Goal: Complete application form: Complete application form

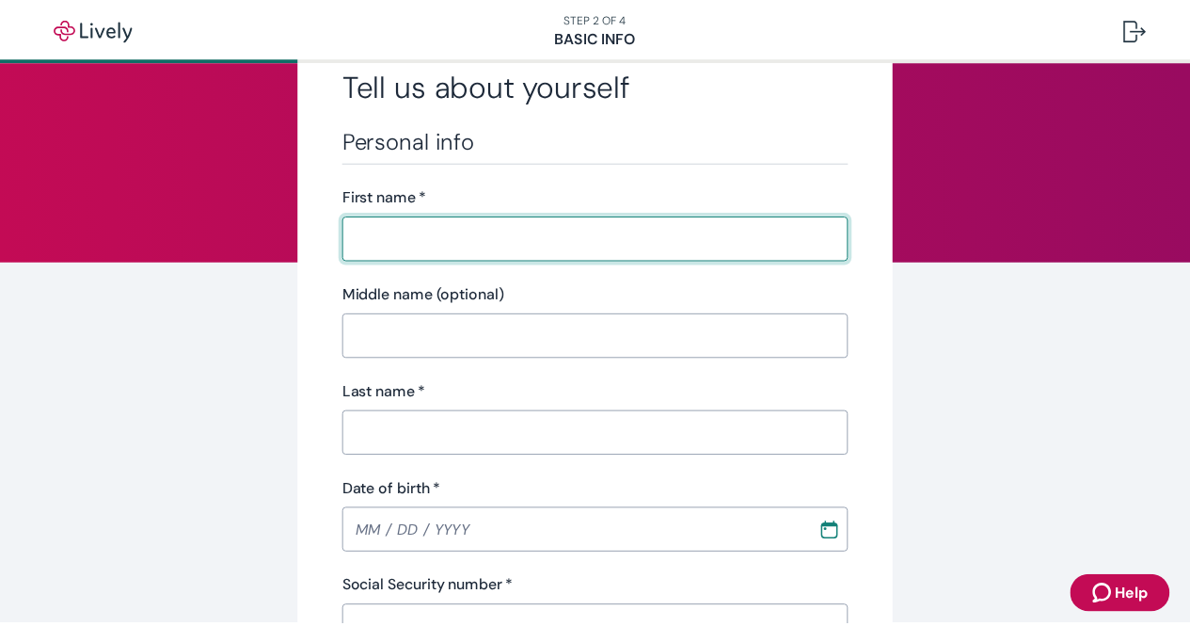
scroll to position [19, 0]
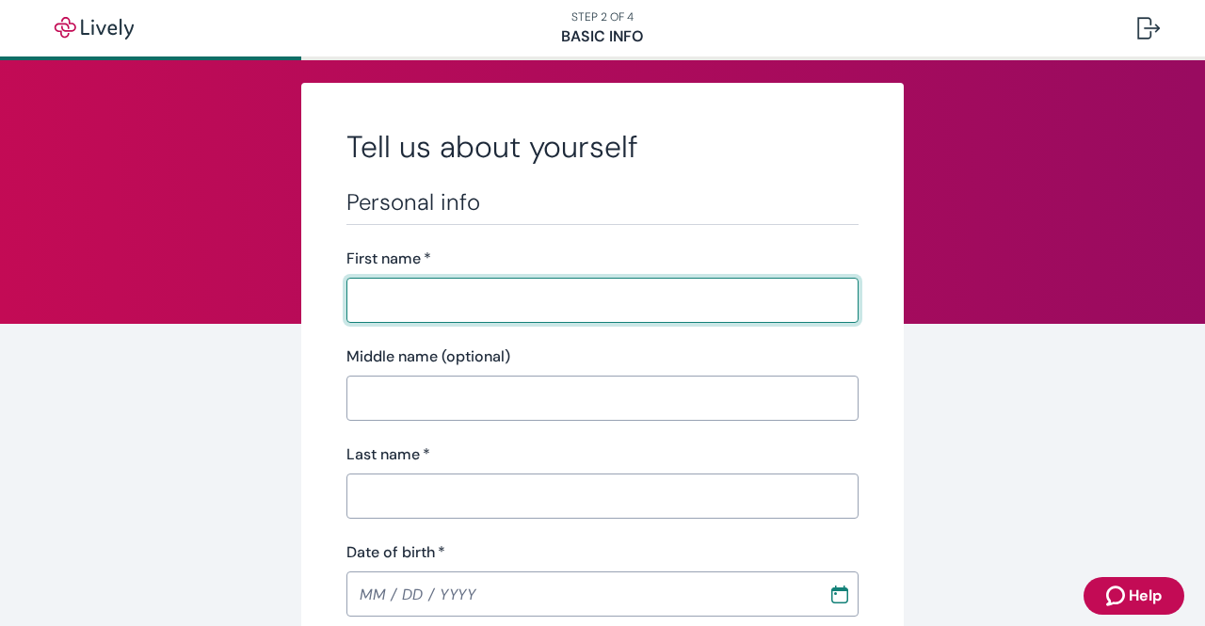
click at [582, 303] on input "First name   *" at bounding box center [602, 300] width 512 height 38
type input "[PERSON_NAME]"
type input "[PHONE_NUMBER]"
type input "[STREET_ADDRESS]"
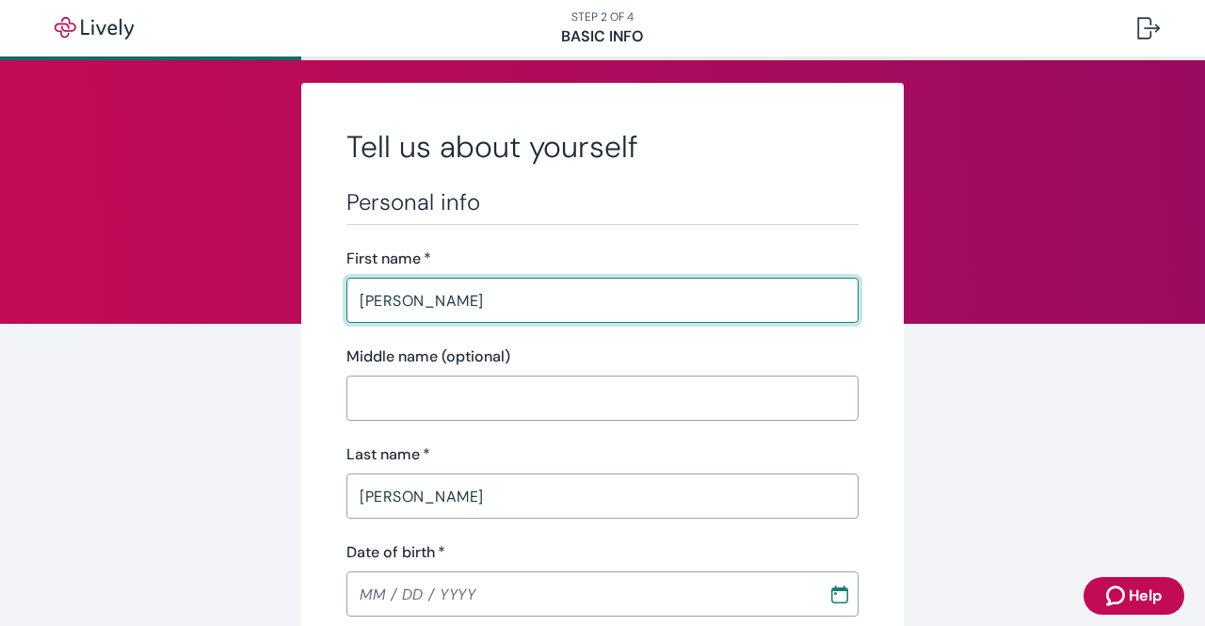
type input "[GEOGRAPHIC_DATA]"
type input "CT"
type input "06119"
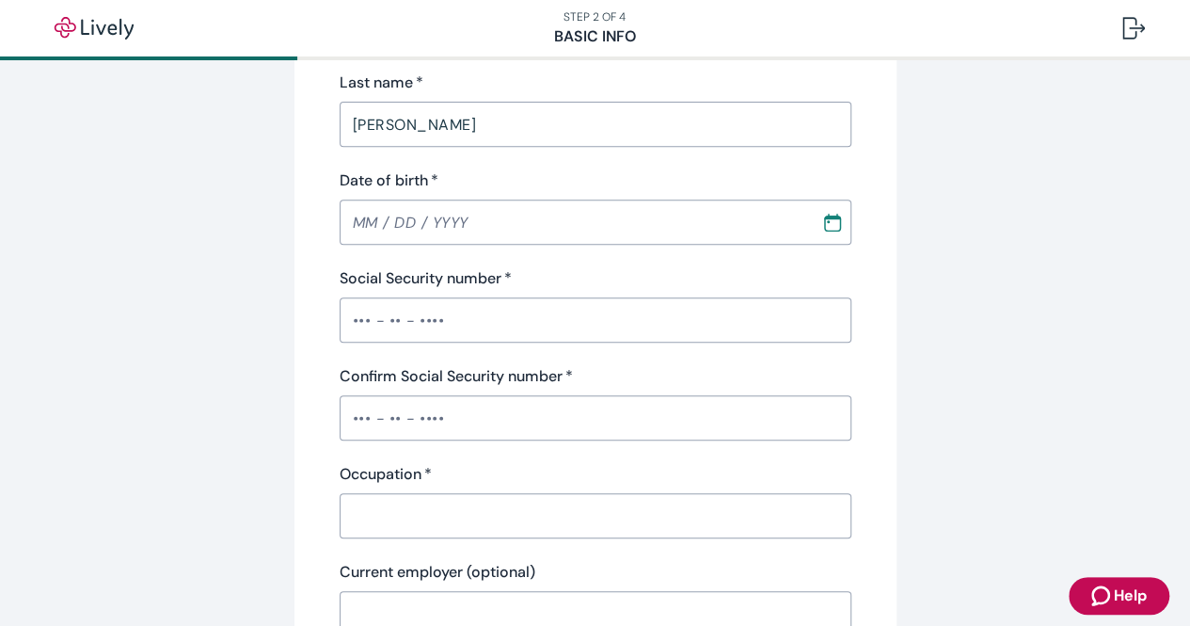
scroll to position [377, 0]
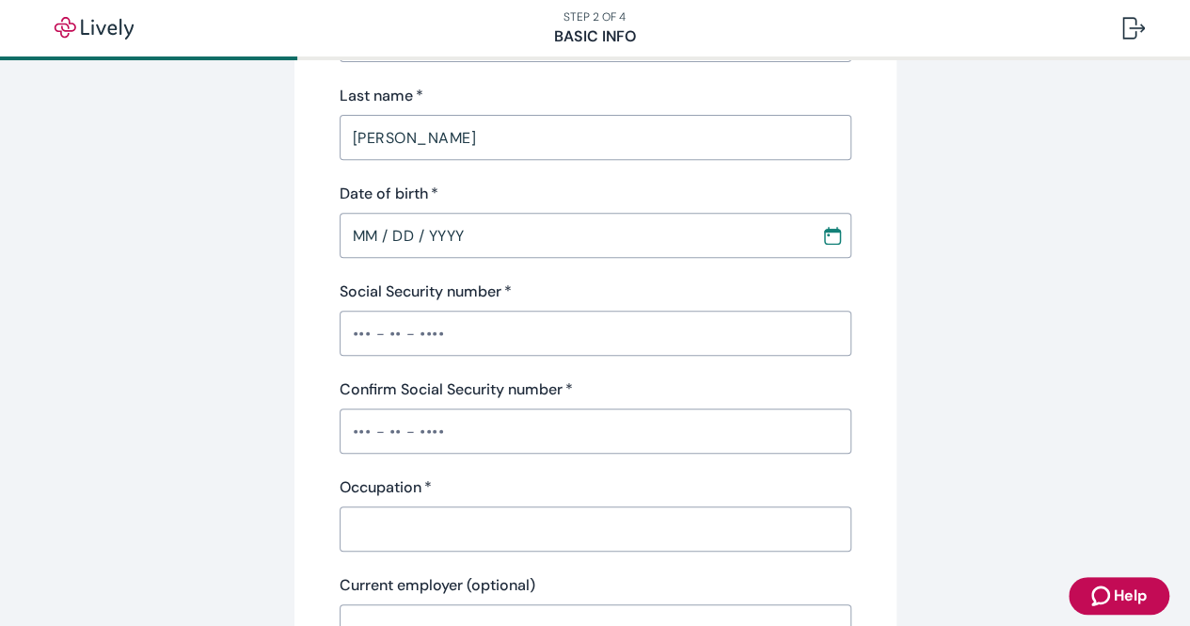
click at [344, 236] on input "MM / DD / YYYY" at bounding box center [574, 235] width 469 height 38
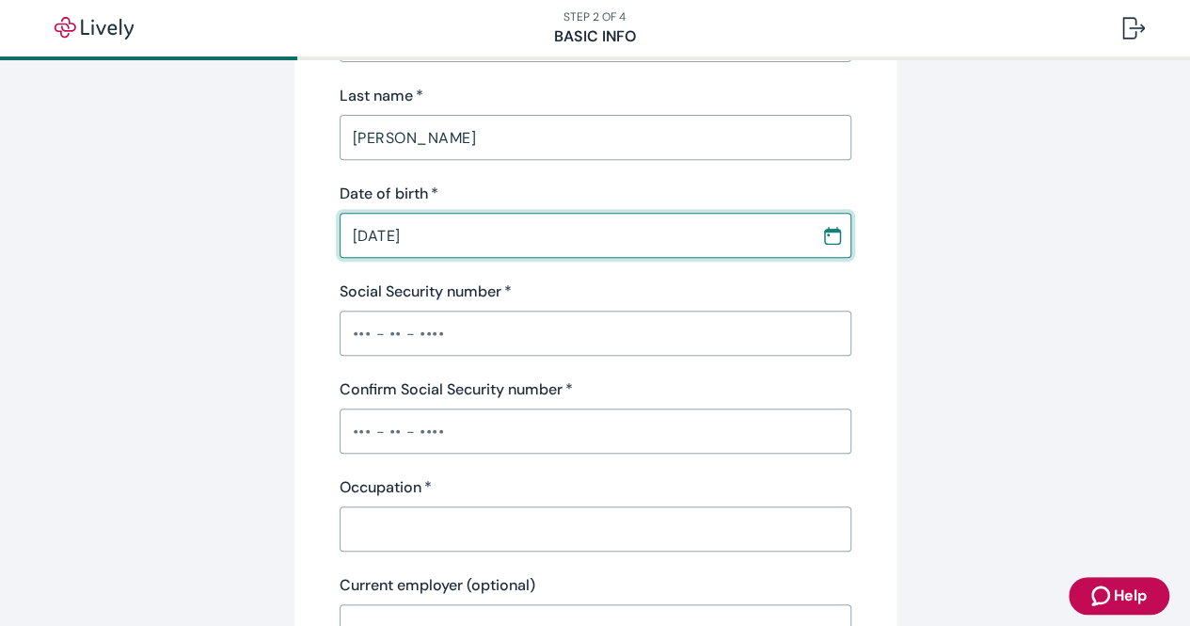
type input "[DATE]"
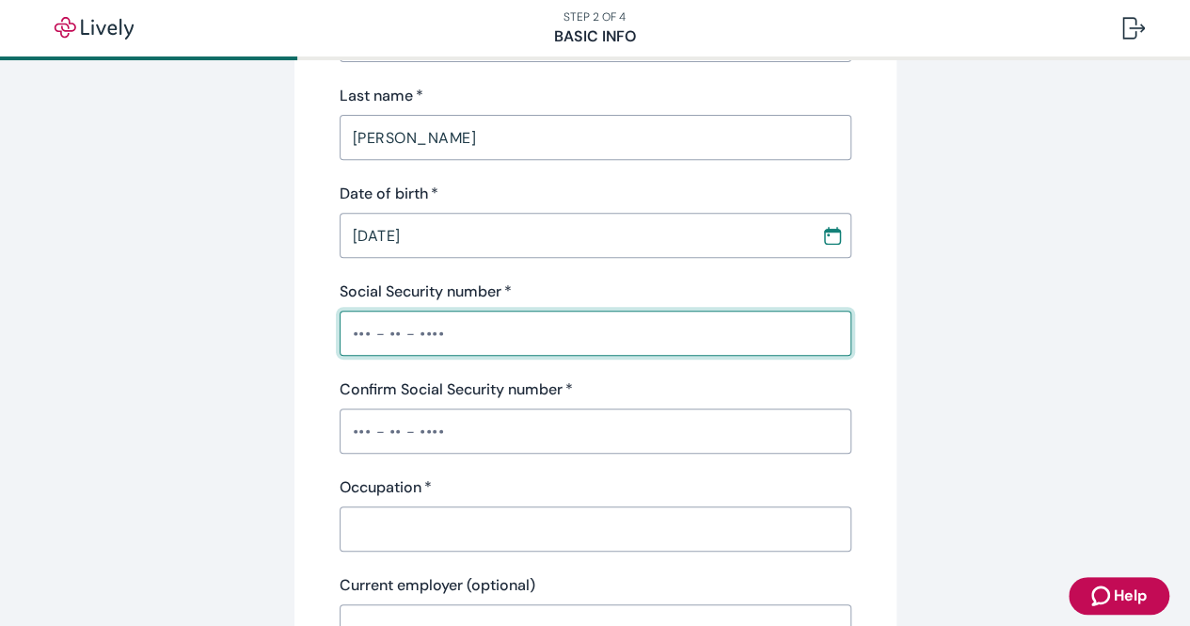
click at [343, 332] on input "Social Security number   *" at bounding box center [596, 333] width 512 height 38
type input "•••-••-0413"
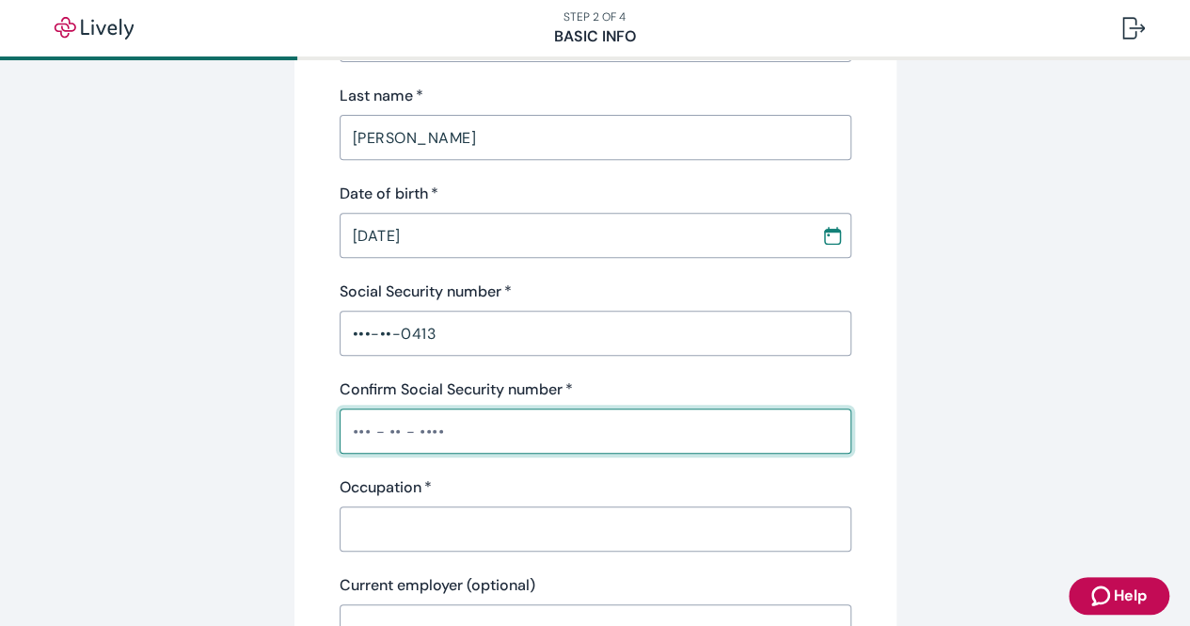
click at [344, 430] on input "Confirm Social Security number   *" at bounding box center [596, 431] width 512 height 38
type input "•••-••-0413"
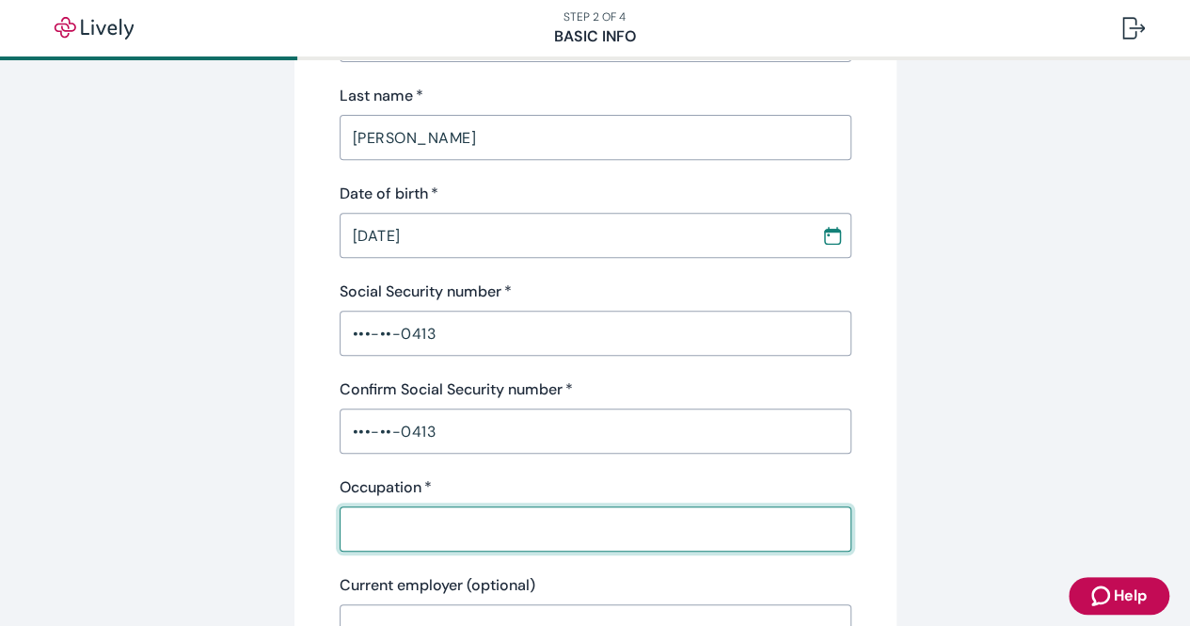
click at [391, 536] on input "Occupation   *" at bounding box center [596, 529] width 512 height 38
type input "IT Manager"
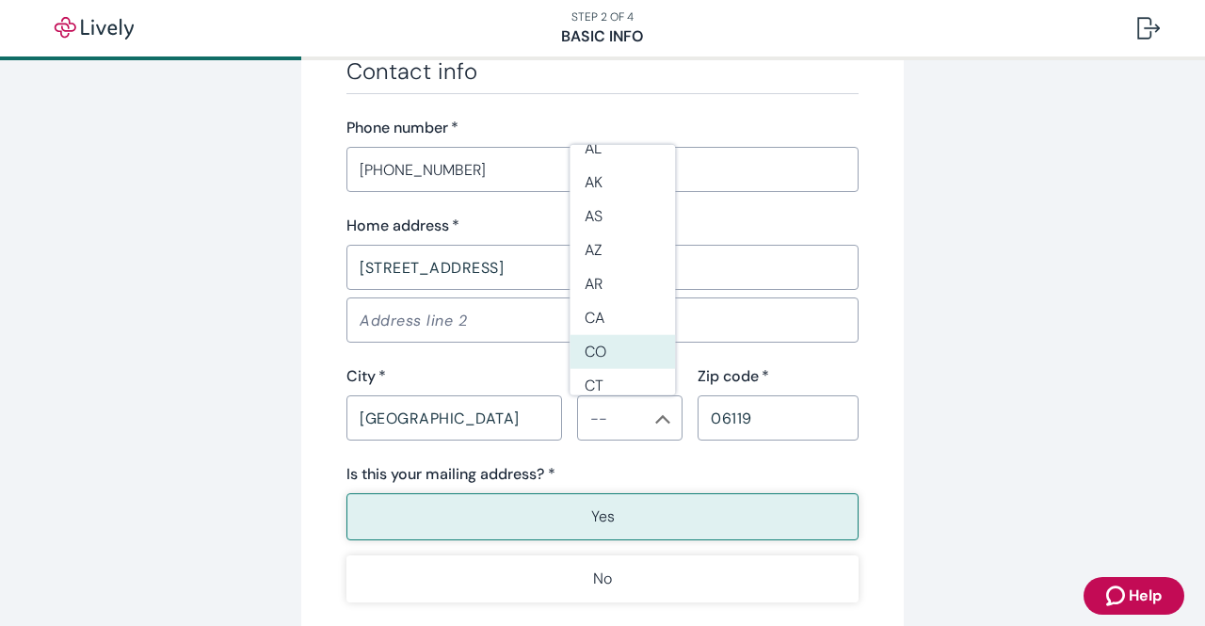
scroll to position [38, 0]
click at [614, 372] on li "CT" at bounding box center [621, 369] width 105 height 34
type input "CT"
type input "IT Manager"
click at [602, 524] on p "Yes" at bounding box center [603, 516] width 24 height 23
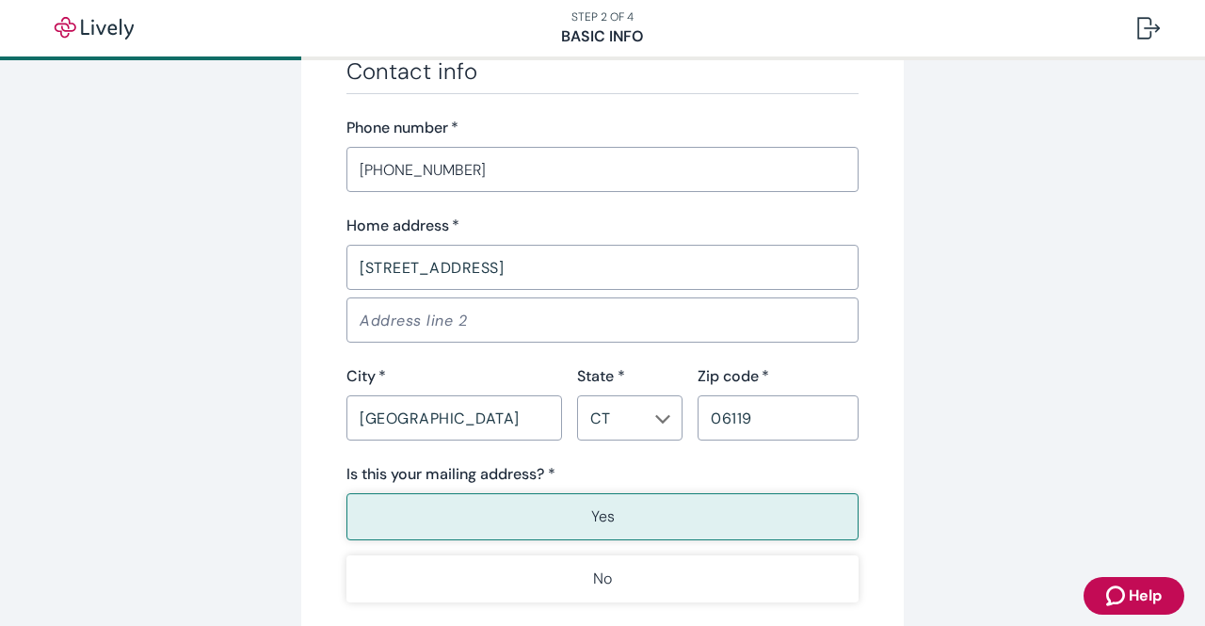
scroll to position [1319, 0]
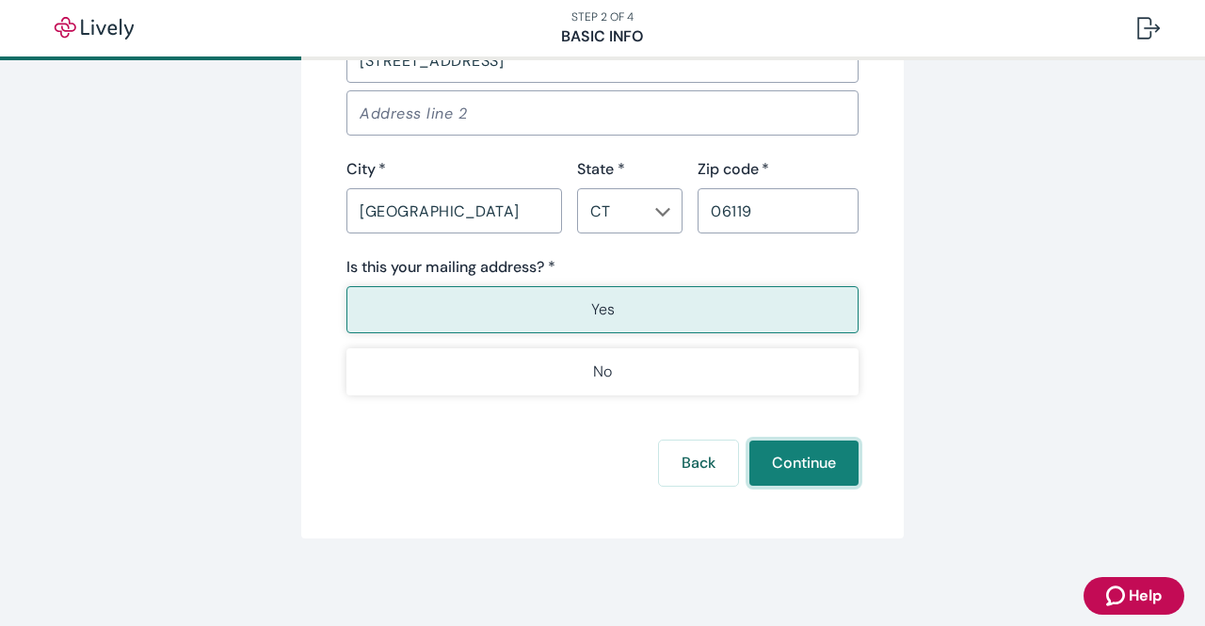
click at [792, 464] on button "Continue" at bounding box center [803, 462] width 109 height 45
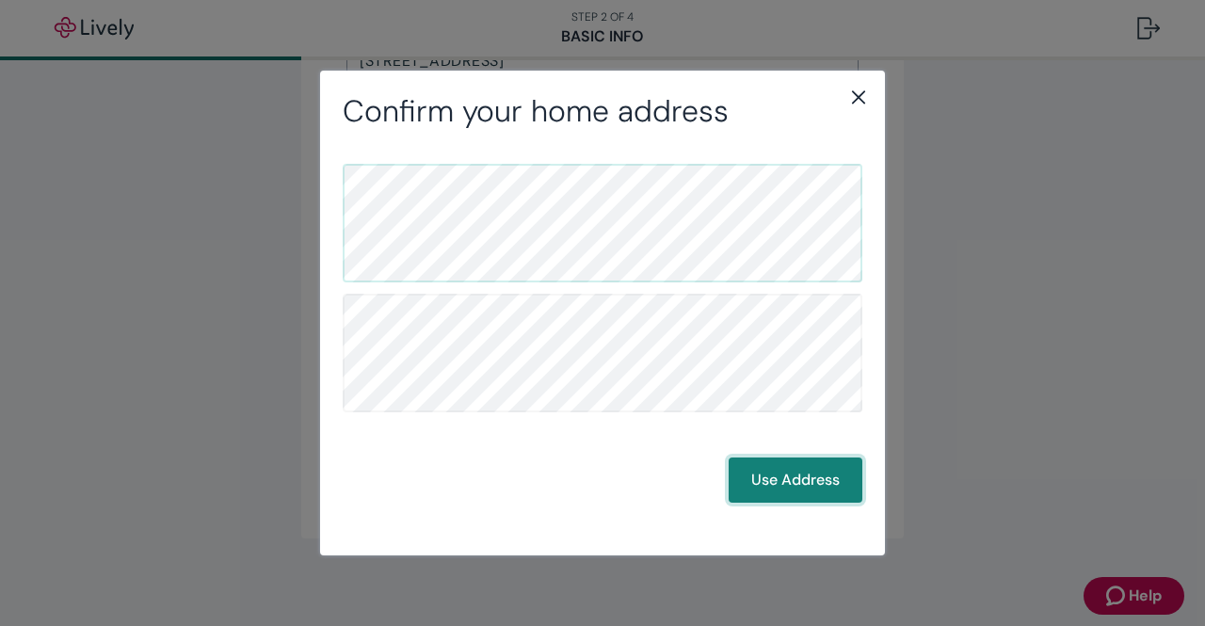
click at [788, 482] on button "Use Address" at bounding box center [795, 479] width 134 height 45
drag, startPoint x: 1199, startPoint y: 473, endPoint x: 1197, endPoint y: 551, distance: 77.2
click at [1197, 551] on div "Confirm your mailing address Back Use Address" at bounding box center [602, 313] width 1205 height 626
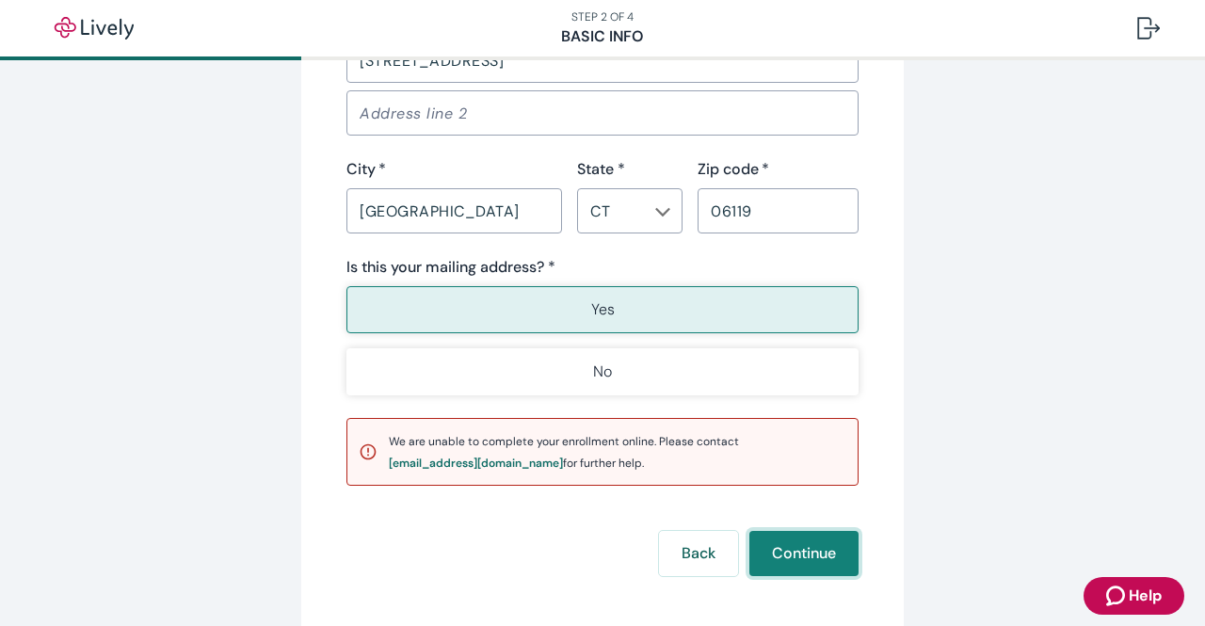
click at [765, 549] on button "Continue" at bounding box center [803, 553] width 109 height 45
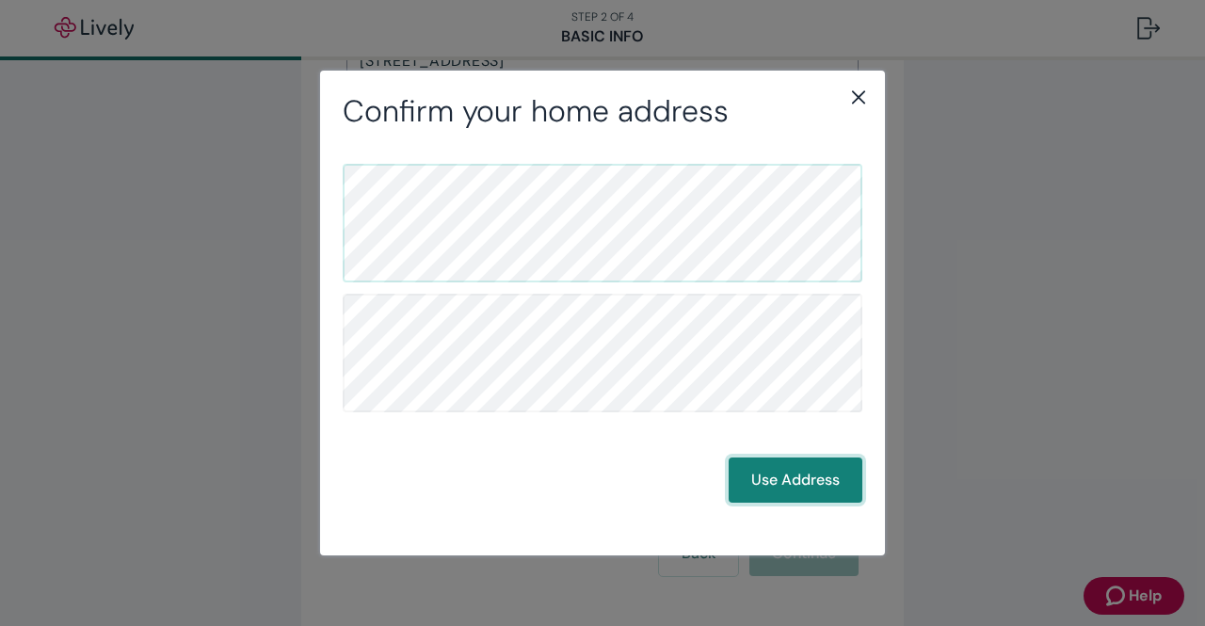
click at [769, 466] on button "Use Address" at bounding box center [795, 479] width 134 height 45
click at [782, 485] on button "Use Address" at bounding box center [795, 479] width 134 height 45
click at [856, 100] on icon "close" at bounding box center [858, 97] width 13 height 13
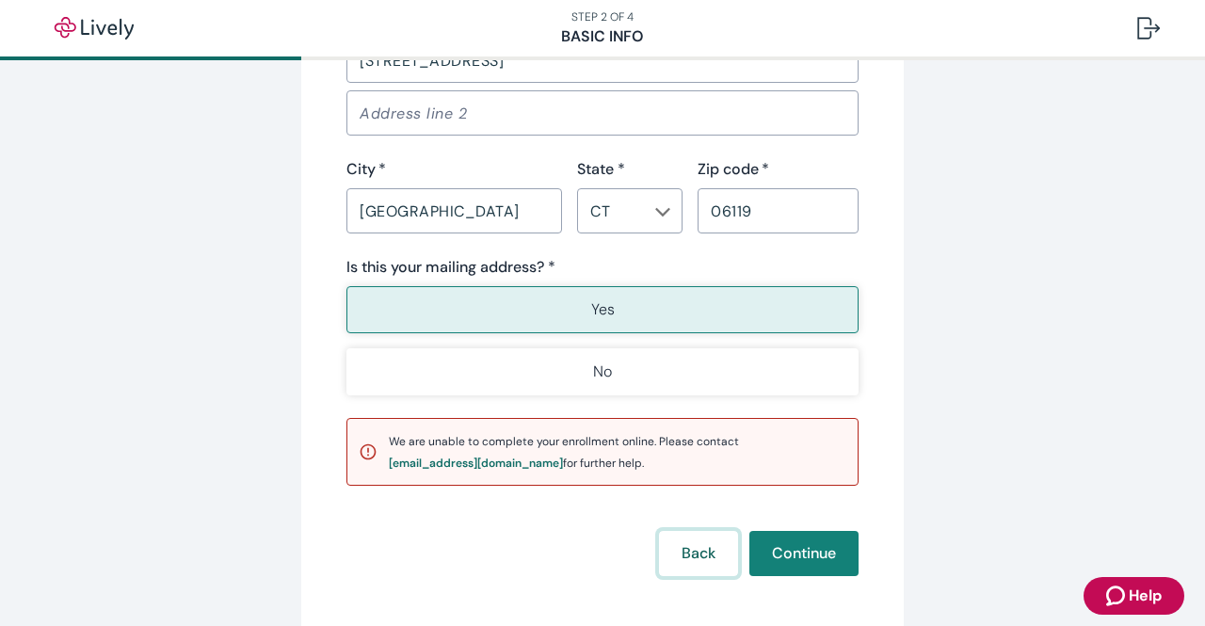
click at [672, 551] on button "Back" at bounding box center [698, 553] width 79 height 45
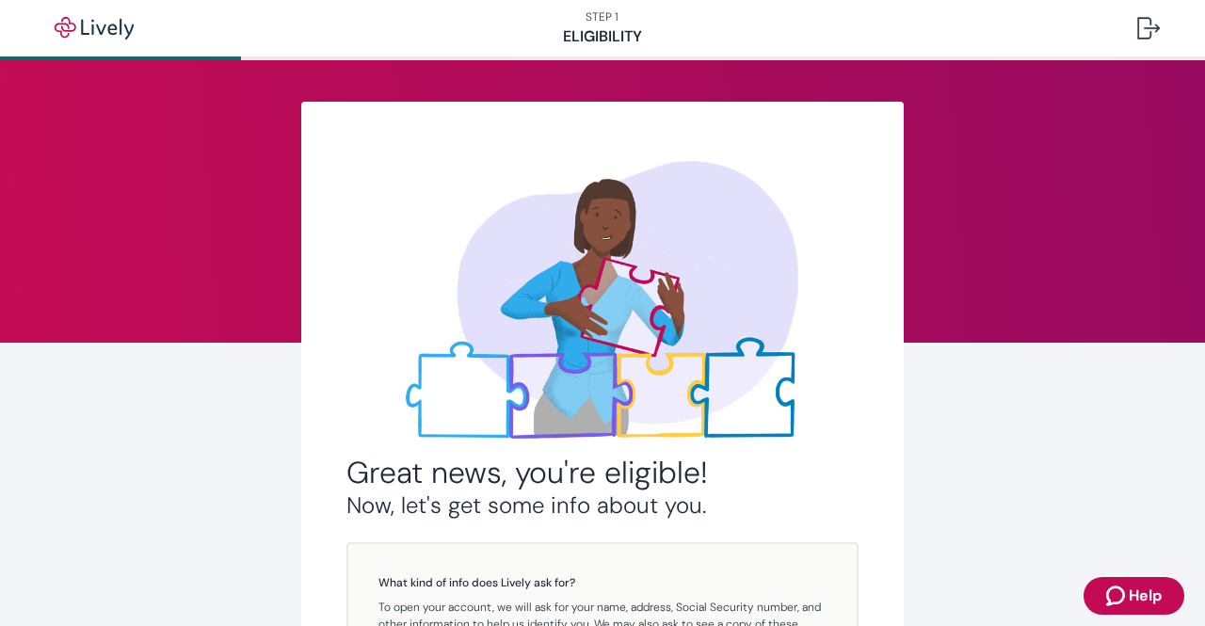
scroll to position [379, 0]
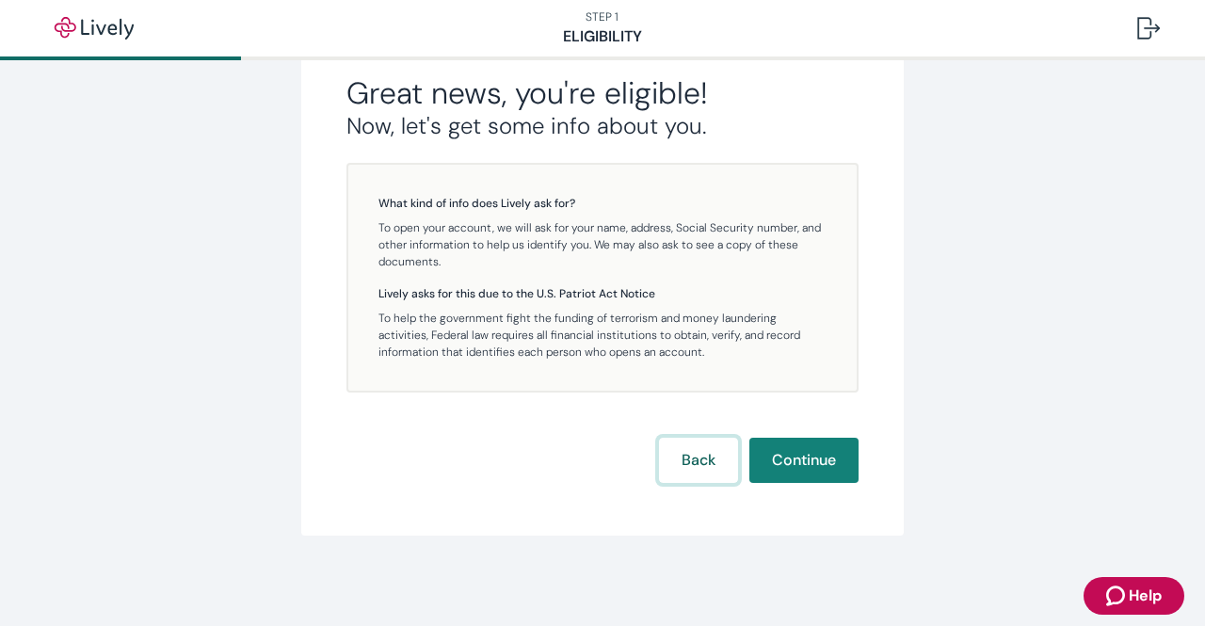
click at [674, 475] on button "Back" at bounding box center [698, 460] width 79 height 45
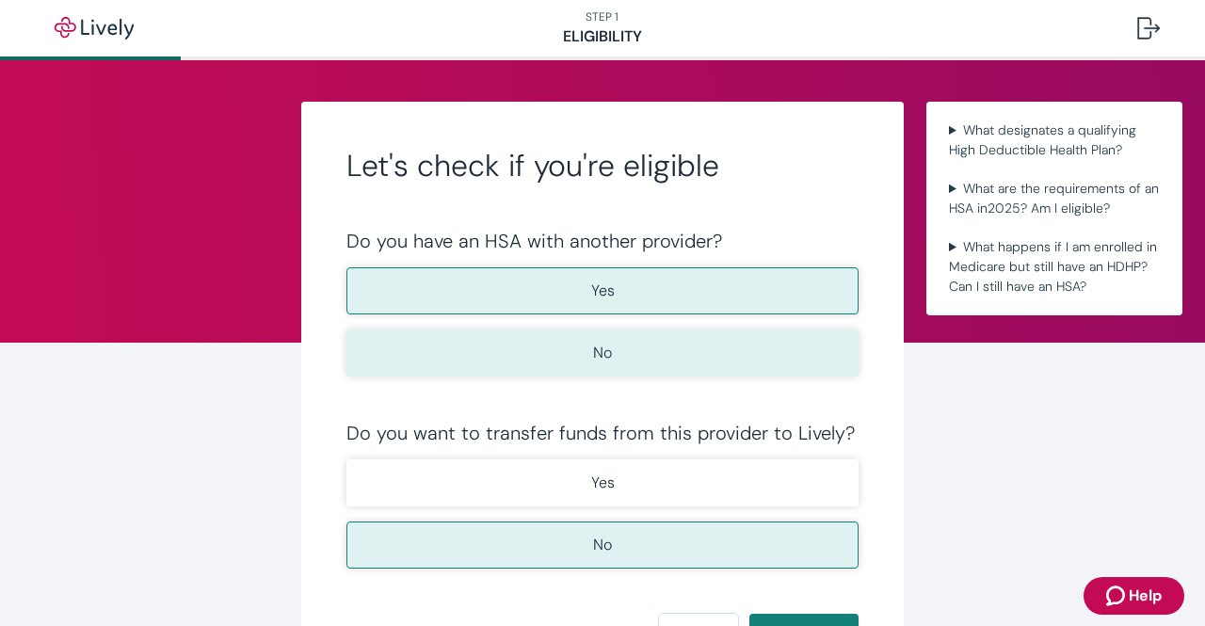
click at [625, 355] on button "No" at bounding box center [602, 352] width 512 height 47
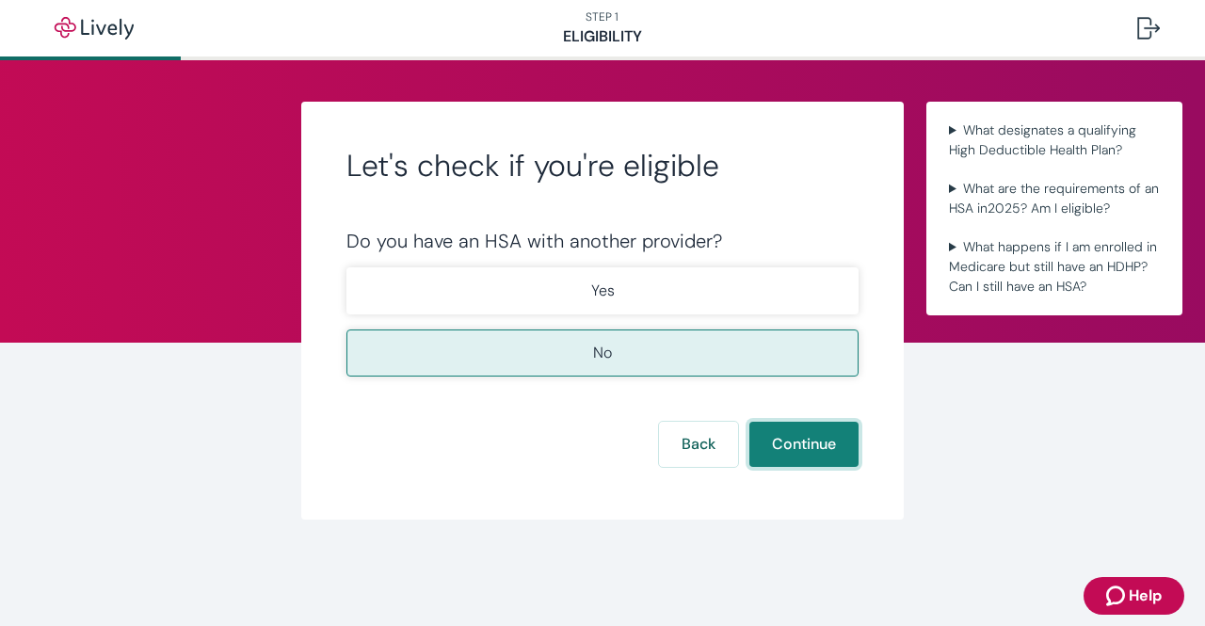
click at [783, 443] on button "Continue" at bounding box center [803, 444] width 109 height 45
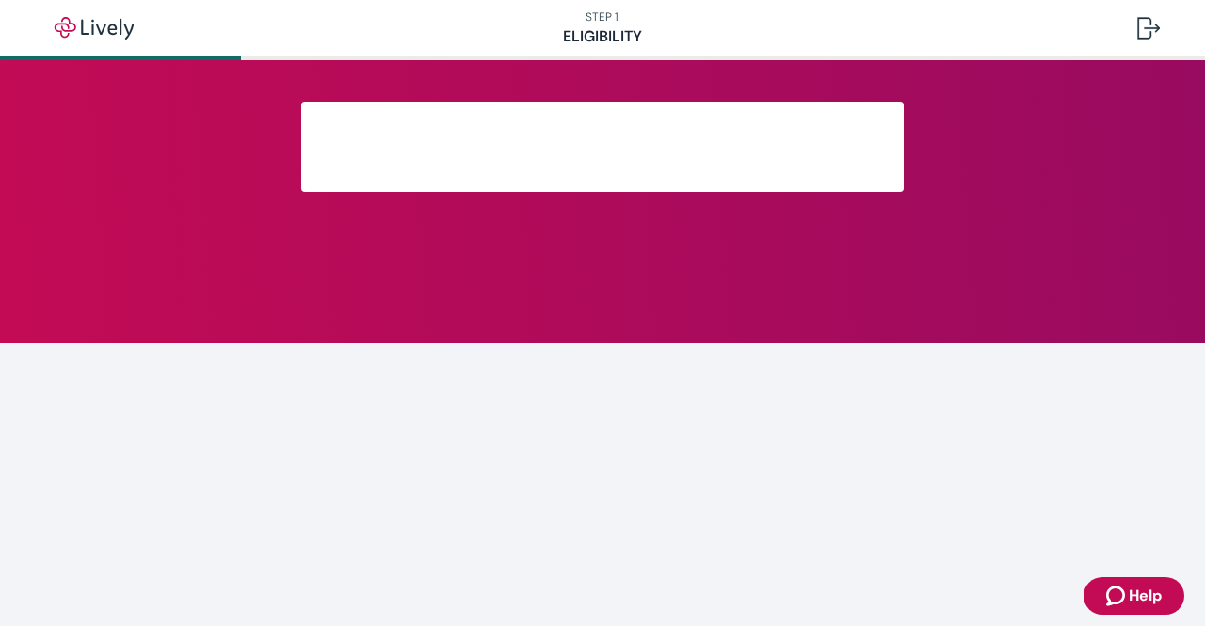
scroll to position [379, 0]
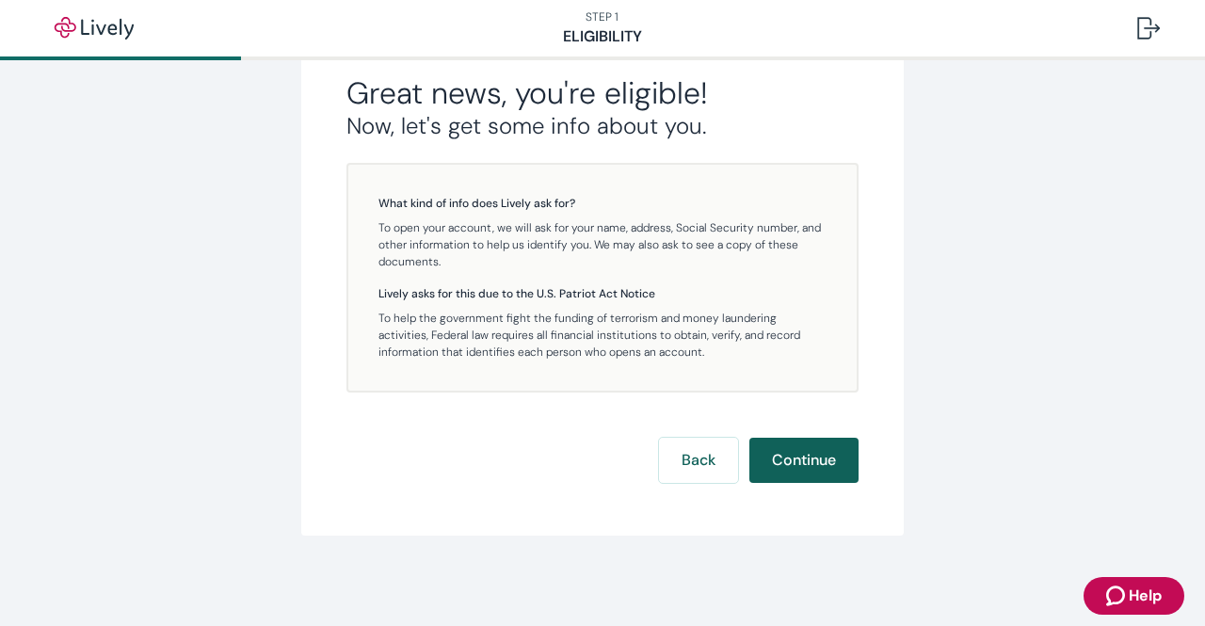
click at [804, 463] on button "Continue" at bounding box center [803, 460] width 109 height 45
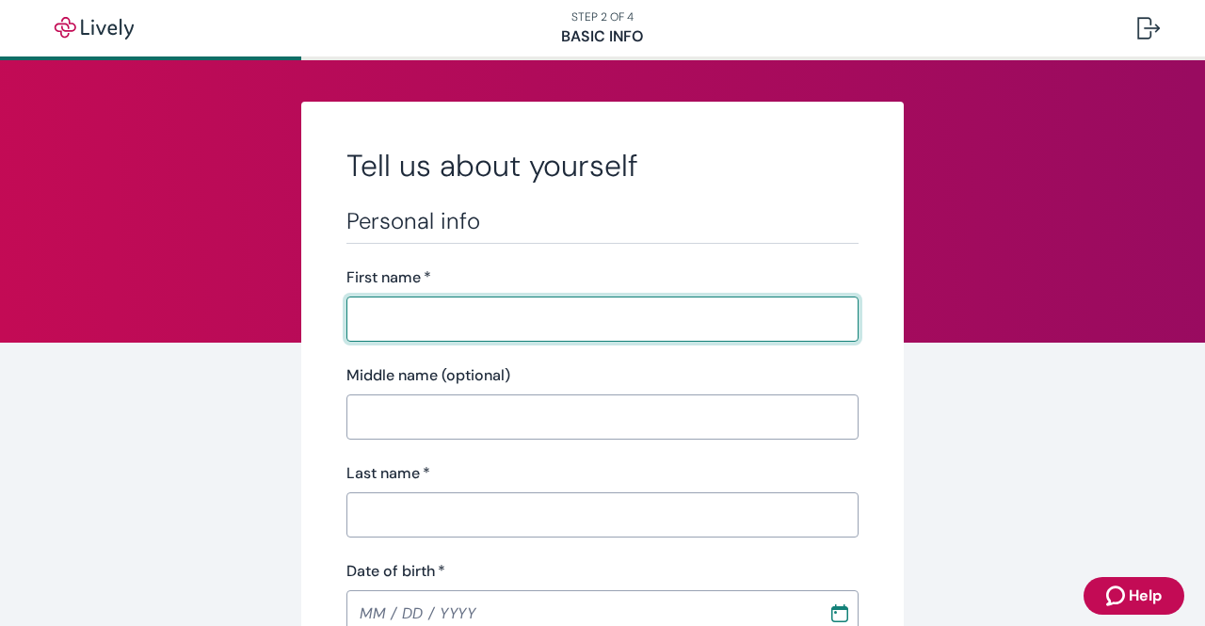
click at [561, 319] on input "First name   *" at bounding box center [602, 319] width 512 height 38
type input "[PERSON_NAME]"
type input "[PHONE_NUMBER]"
type input "[STREET_ADDRESS]"
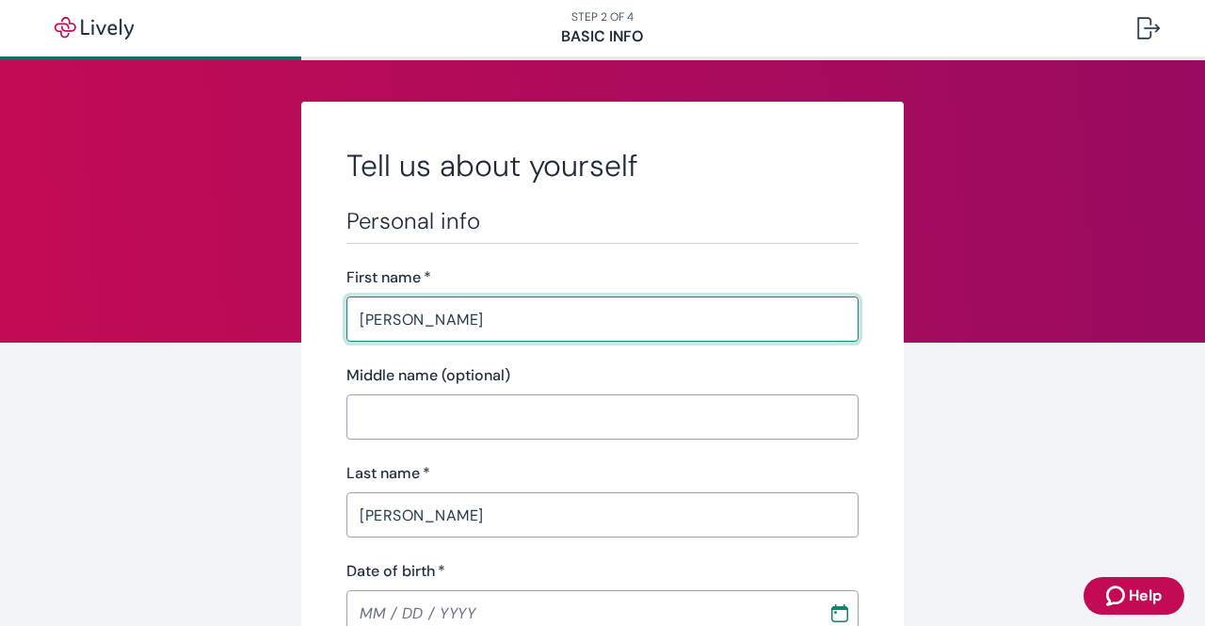
type input "[GEOGRAPHIC_DATA]"
type input "CT"
type input "06119"
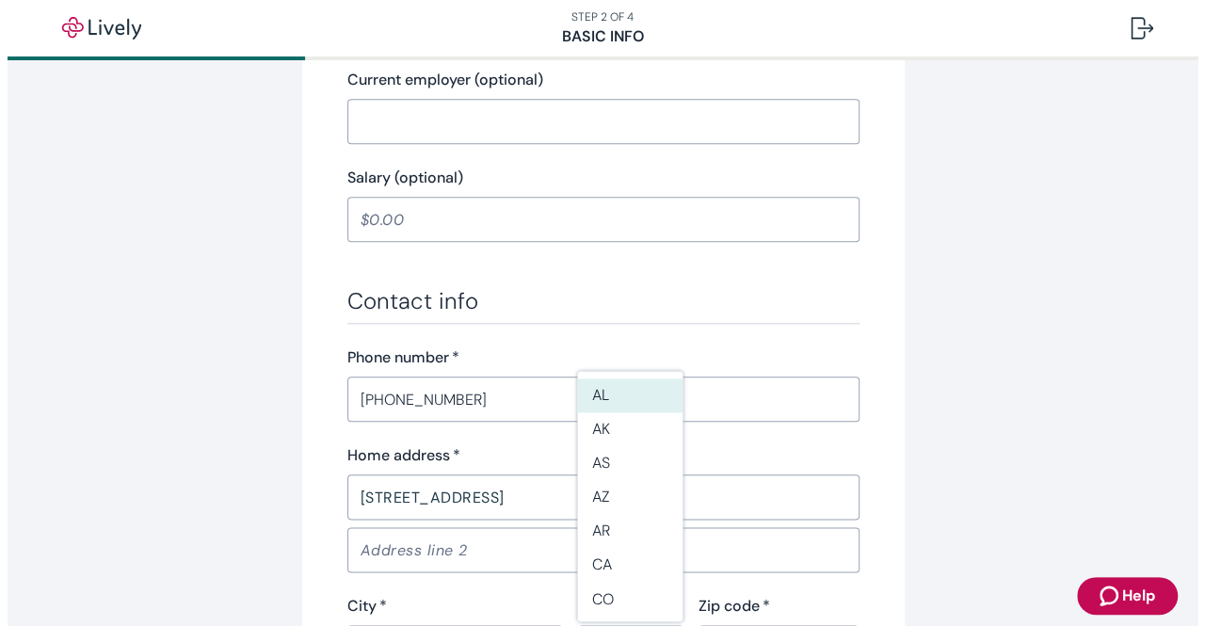
scroll to position [886, 0]
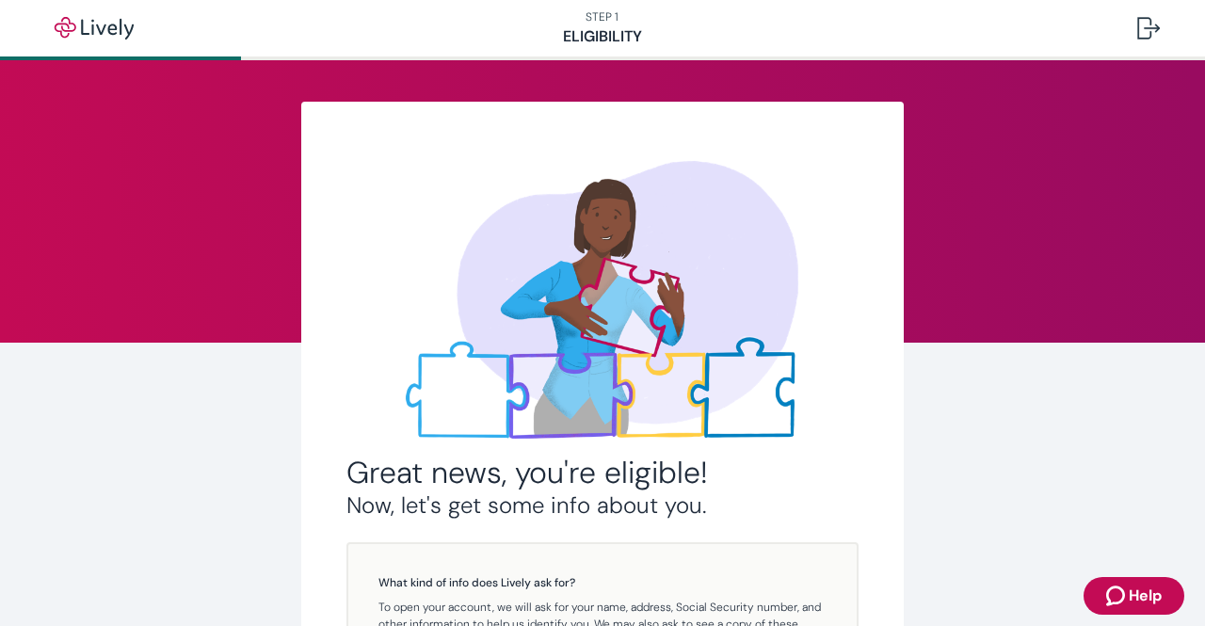
scroll to position [379, 0]
